Goal: Check status

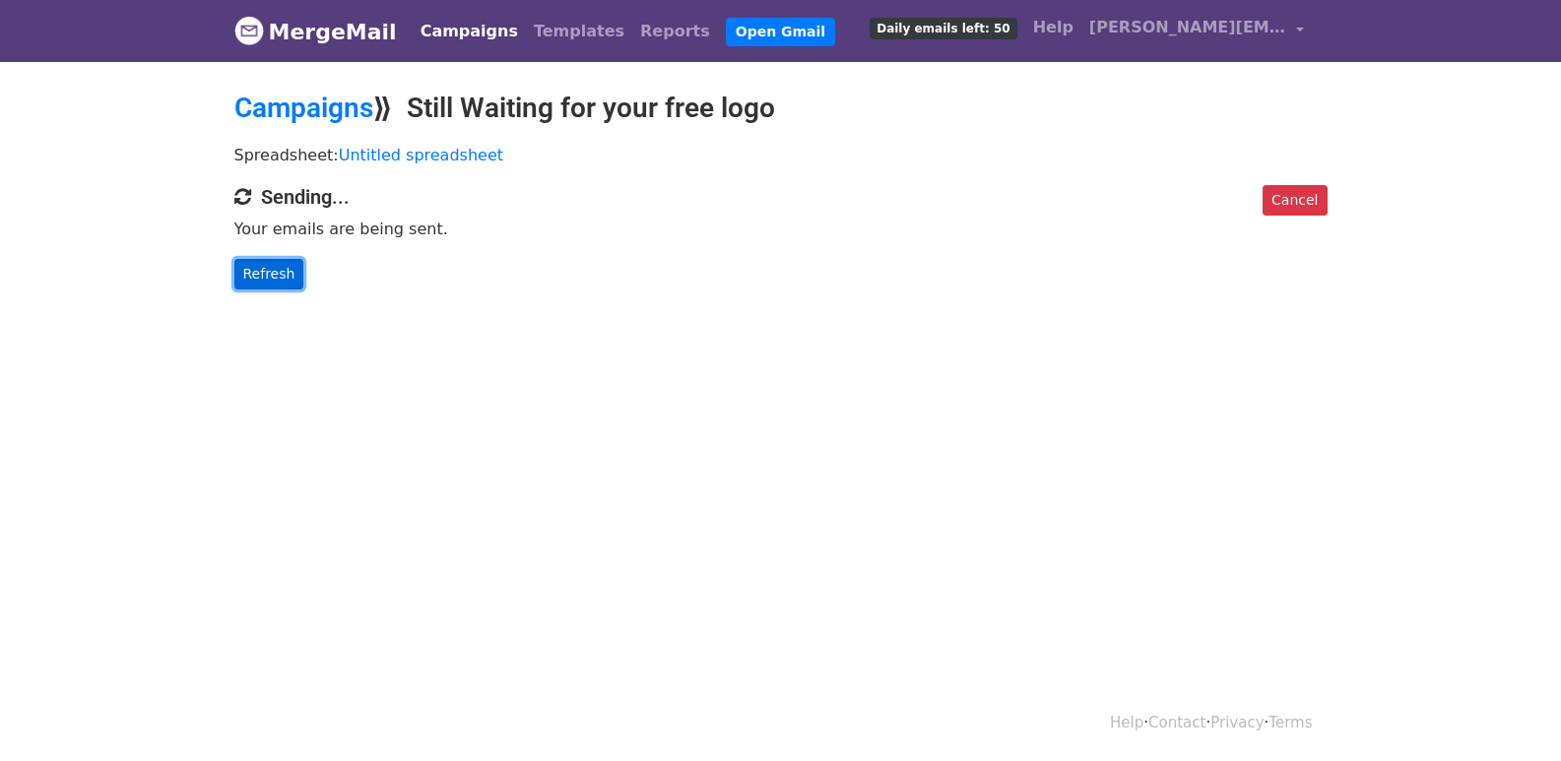
click at [278, 274] on link "Refresh" at bounding box center [269, 274] width 70 height 31
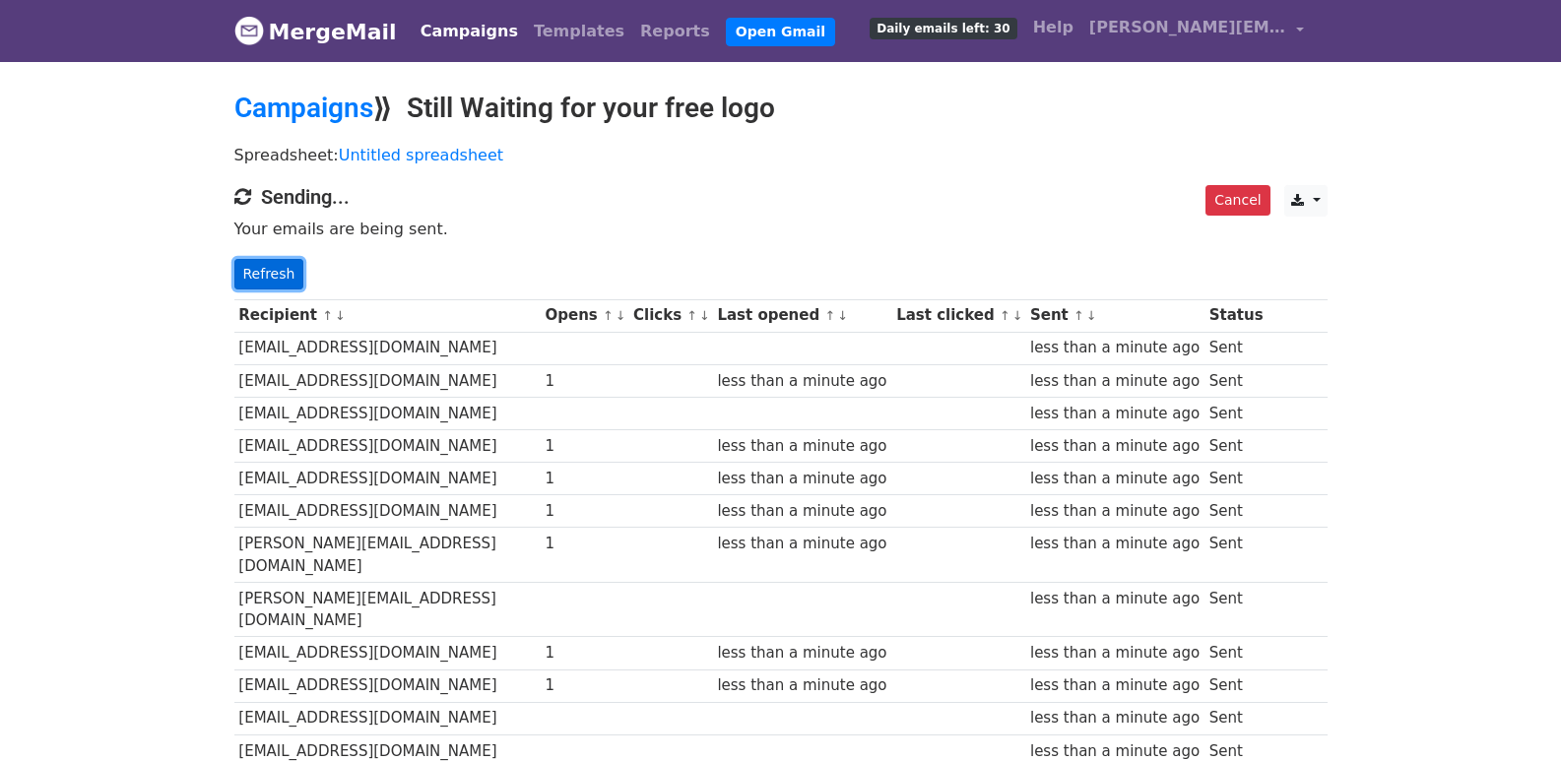
click at [236, 262] on link "Refresh" at bounding box center [269, 274] width 70 height 31
click at [284, 263] on link "Refresh" at bounding box center [269, 274] width 70 height 31
click at [285, 268] on link "Refresh" at bounding box center [269, 274] width 70 height 31
